Goal: Find specific page/section: Find specific page/section

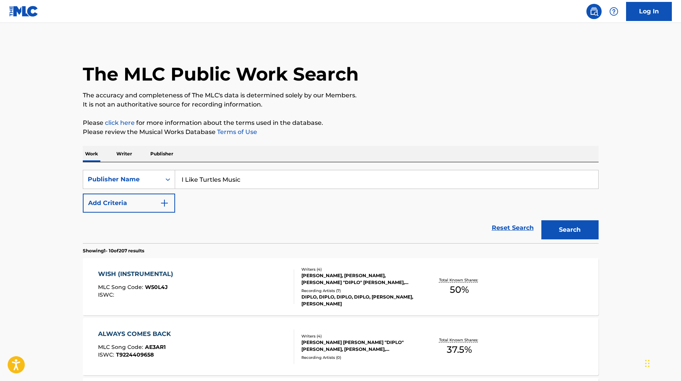
click at [331, 283] on div "WYATT SANDERS, ROBIN PETERS, THOMAS "DIPLO" WESLEY PENTZ, BOAZ JONG DE" at bounding box center [358, 279] width 115 height 14
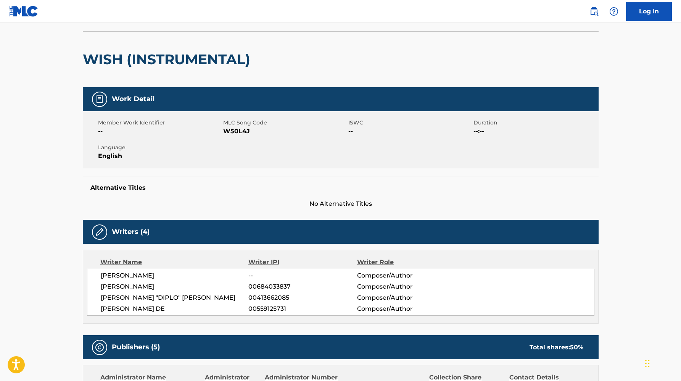
scroll to position [53, 0]
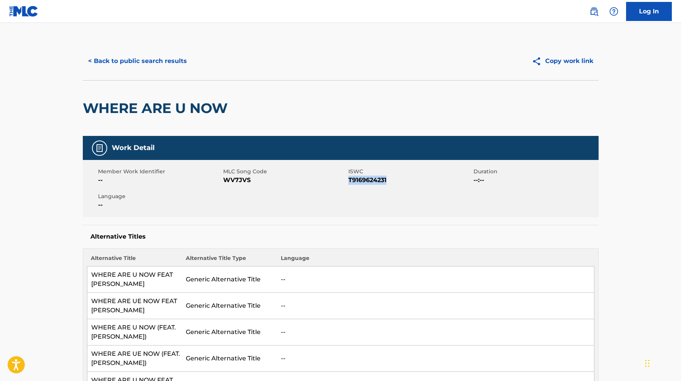
click at [148, 59] on button "< Back to public search results" at bounding box center [138, 61] width 110 height 19
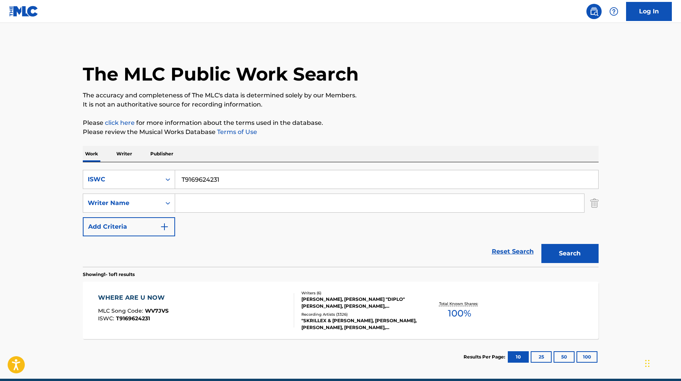
click at [208, 176] on input "T9169624231" at bounding box center [386, 179] width 423 height 18
paste input "54179325"
type input "T9154179325"
click at [541, 244] on button "Search" at bounding box center [569, 253] width 57 height 19
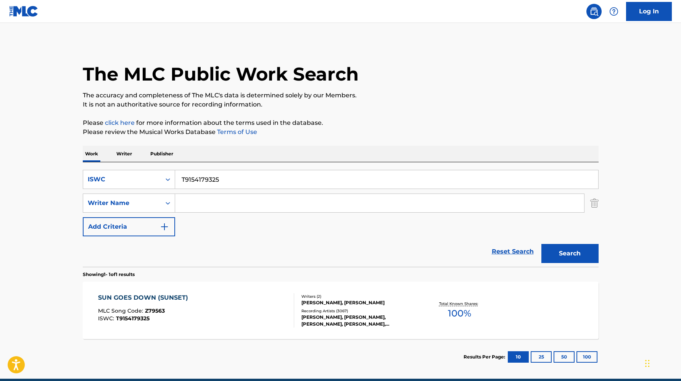
click at [338, 317] on div "[PERSON_NAME], [PERSON_NAME], [PERSON_NAME], [PERSON_NAME], [PERSON_NAME], [PER…" at bounding box center [358, 321] width 115 height 14
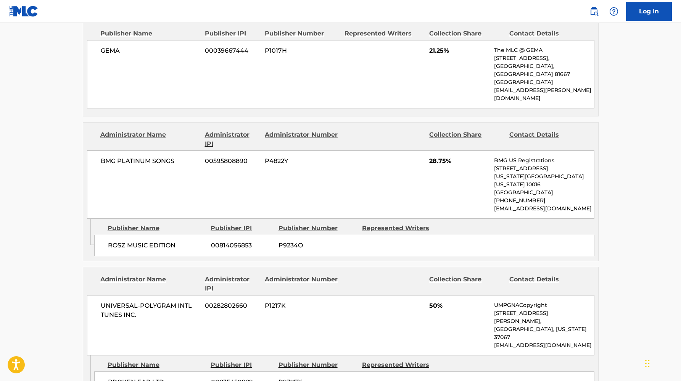
scroll to position [460, 0]
